Goal: Download file/media

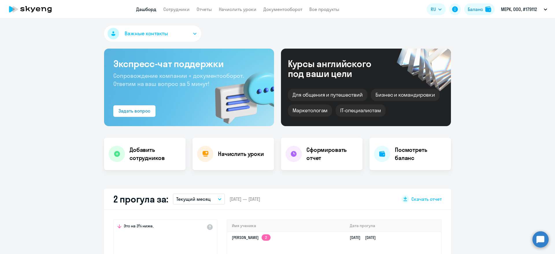
select select "30"
drag, startPoint x: 218, startPoint y: 8, endPoint x: 214, endPoint y: 8, distance: 3.8
click at [218, 8] on nav "Дашборд Сотрудники Отчеты Начислить уроки Документооборот Все продукты" at bounding box center [237, 9] width 203 height 7
click at [200, 8] on link "Отчеты" at bounding box center [204, 9] width 15 height 6
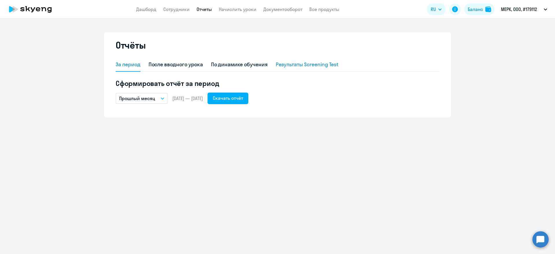
click at [303, 65] on div "Результаты Screening Test" at bounding box center [307, 65] width 63 height 8
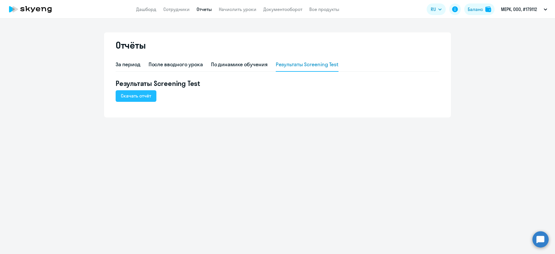
click at [137, 96] on div "Скачать отчёт" at bounding box center [136, 95] width 30 height 7
drag, startPoint x: 341, startPoint y: 65, endPoint x: 273, endPoint y: 58, distance: 68.4
click at [273, 58] on div "За период После вводного урока По динамике обучения Результаты Screening Test" at bounding box center [278, 65] width 324 height 14
copy div "Результаты Screening Test"
